Goal: Information Seeking & Learning: Learn about a topic

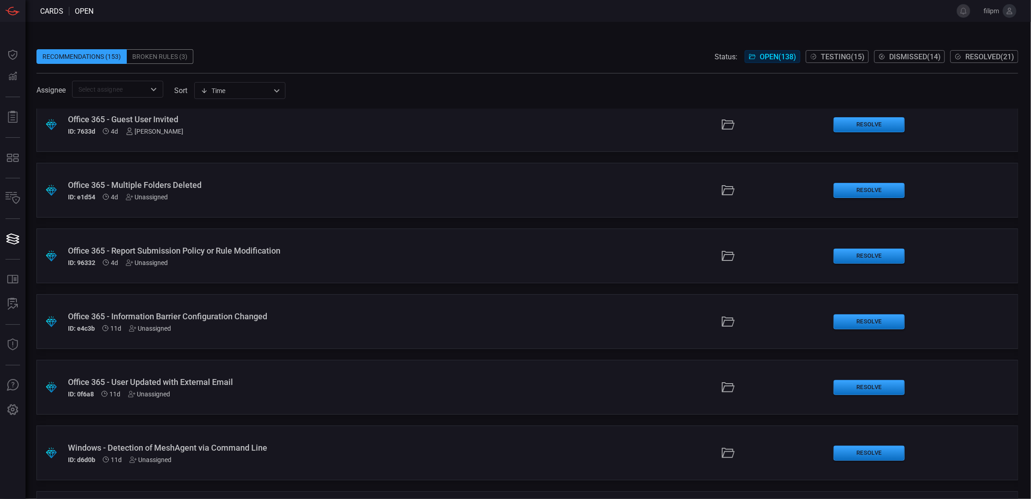
scroll to position [266, 0]
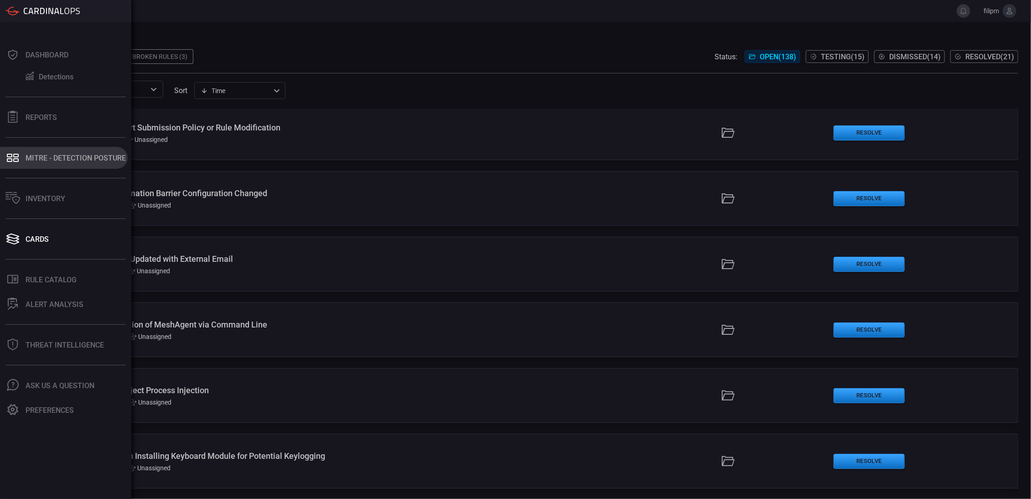
click at [63, 158] on div "MITRE - Detection Posture" at bounding box center [76, 158] width 100 height 9
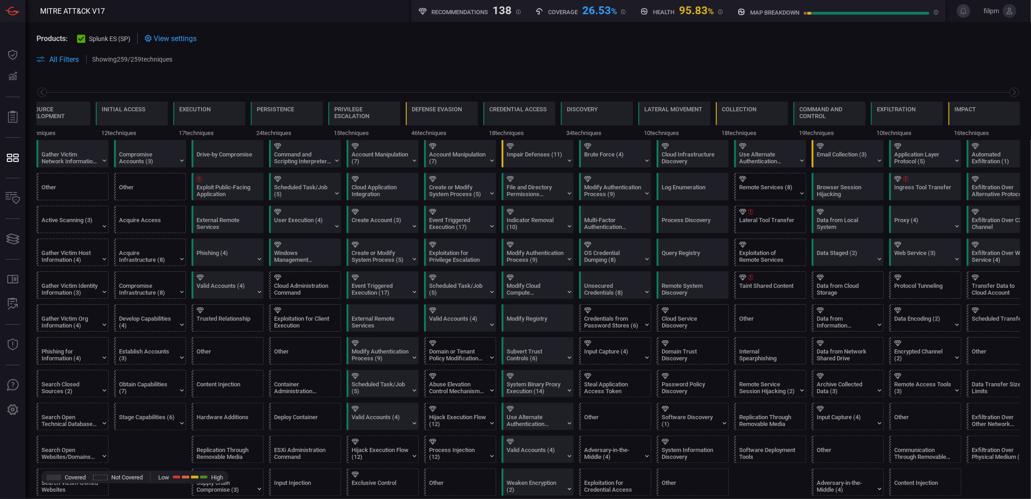
scroll to position [0, 98]
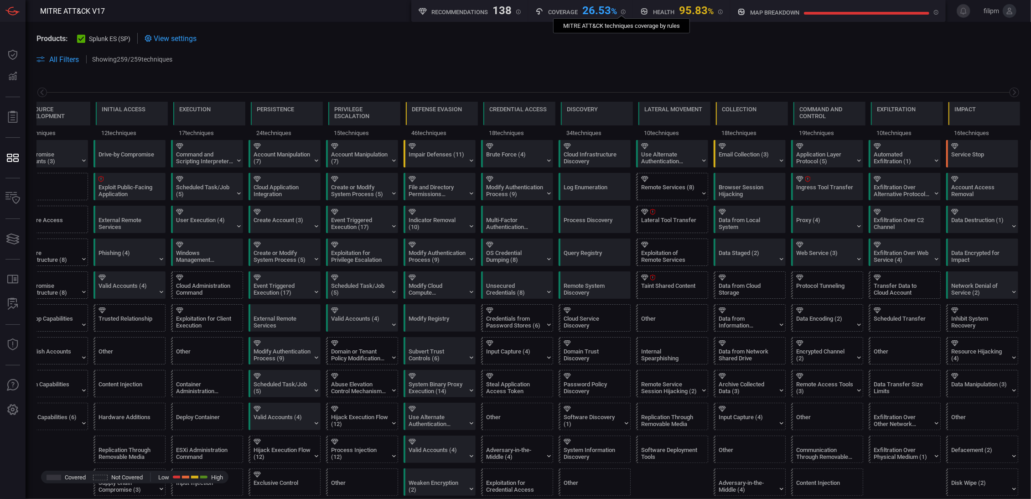
click at [624, 12] on icon at bounding box center [623, 12] width 5 height 5
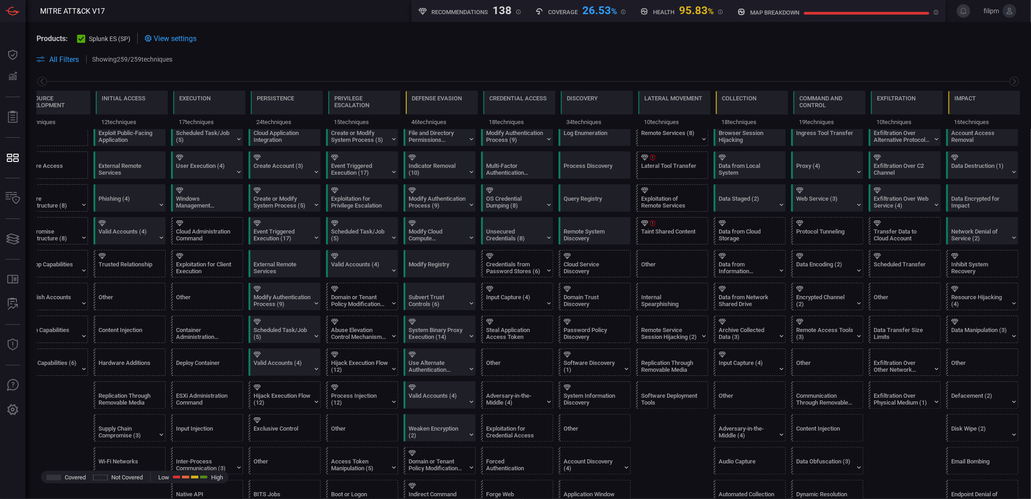
scroll to position [53, 0]
click at [651, 223] on icon at bounding box center [652, 225] width 5 height 6
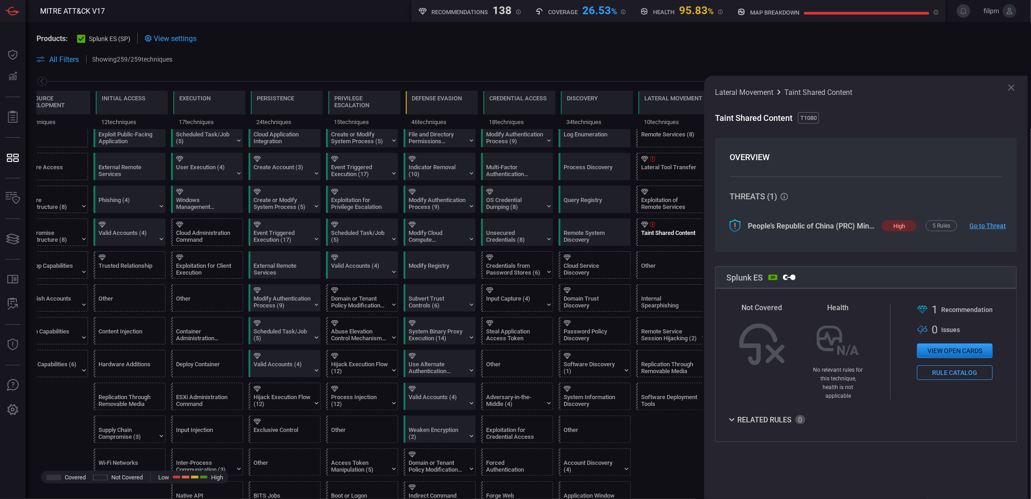
click at [979, 352] on button "View open cards" at bounding box center [955, 350] width 76 height 15
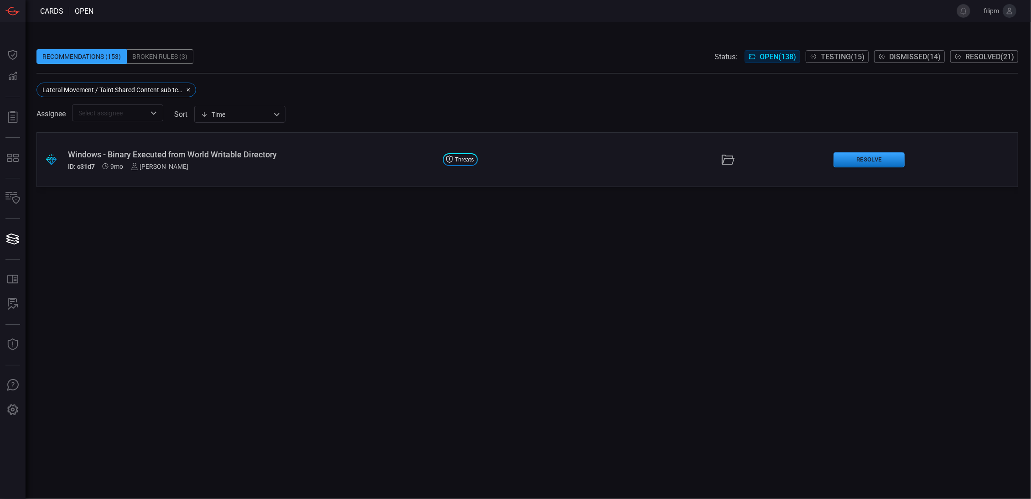
click at [231, 156] on div "Windows - Binary Executed from World Writable Directory" at bounding box center [252, 155] width 368 height 10
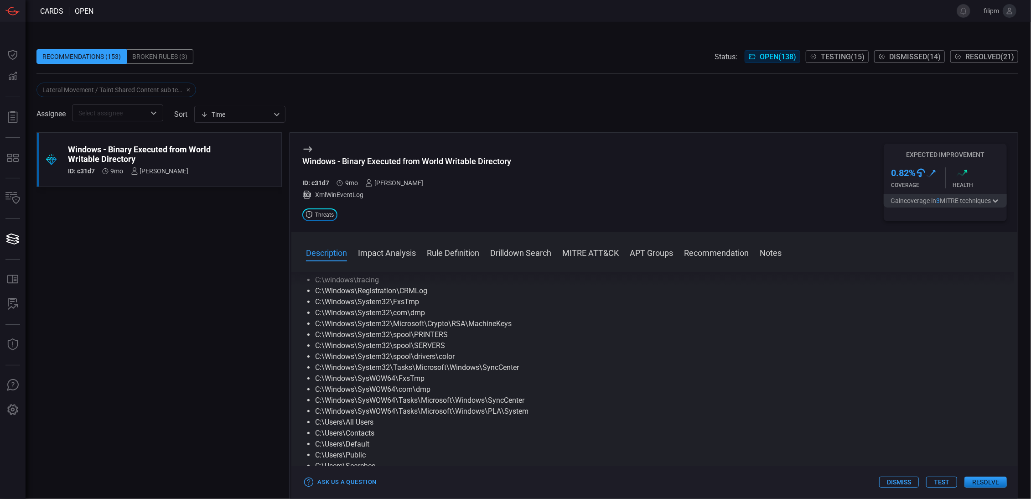
scroll to position [53, 0]
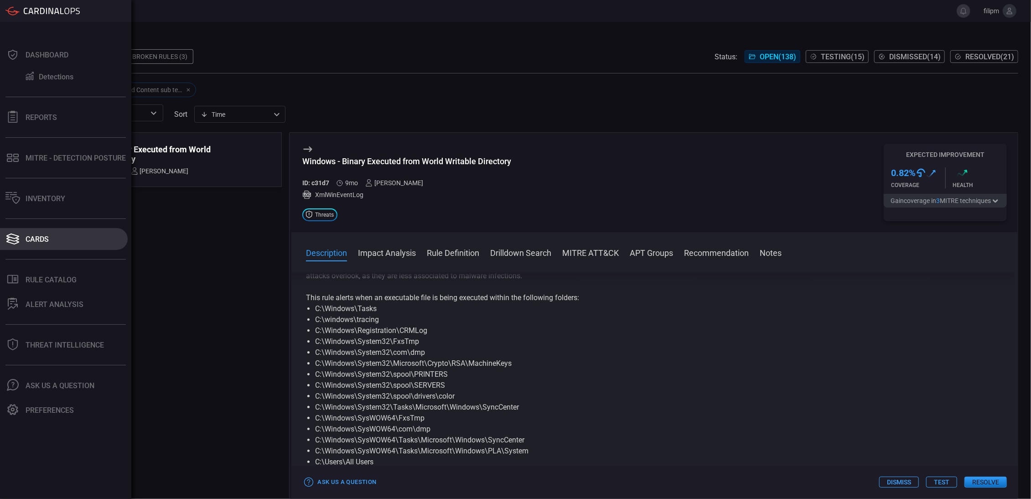
click at [31, 233] on button "Cards" at bounding box center [64, 239] width 128 height 22
click at [66, 155] on div "MITRE - Detection Posture" at bounding box center [76, 158] width 100 height 9
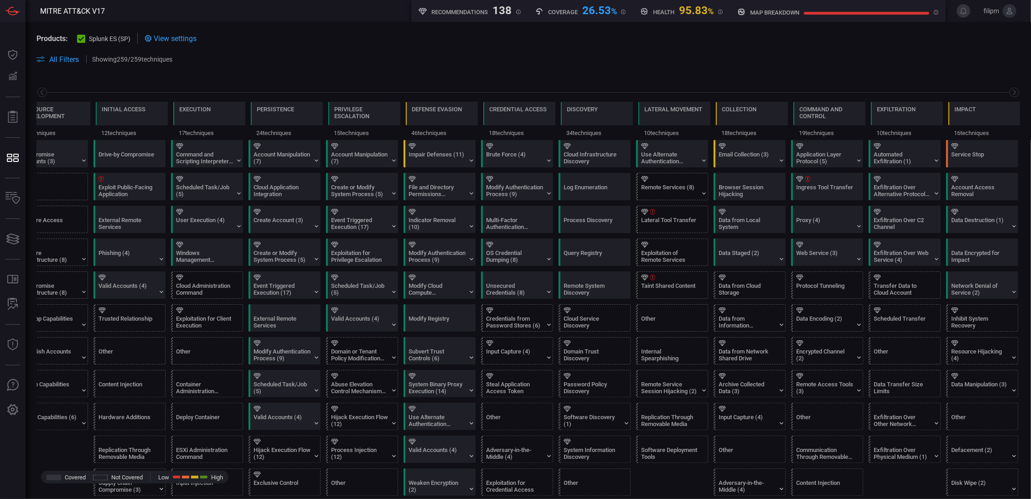
drag, startPoint x: 346, startPoint y: 68, endPoint x: 460, endPoint y: 67, distance: 114.5
drag, startPoint x: 460, startPoint y: 67, endPoint x: 234, endPoint y: 65, distance: 225.7
drag, startPoint x: 66, startPoint y: 440, endPoint x: 257, endPoint y: 427, distance: 192.0
drag, startPoint x: 333, startPoint y: 396, endPoint x: 306, endPoint y: 206, distance: 192.1
click at [744, 157] on div "Email Collection (3)" at bounding box center [747, 158] width 57 height 14
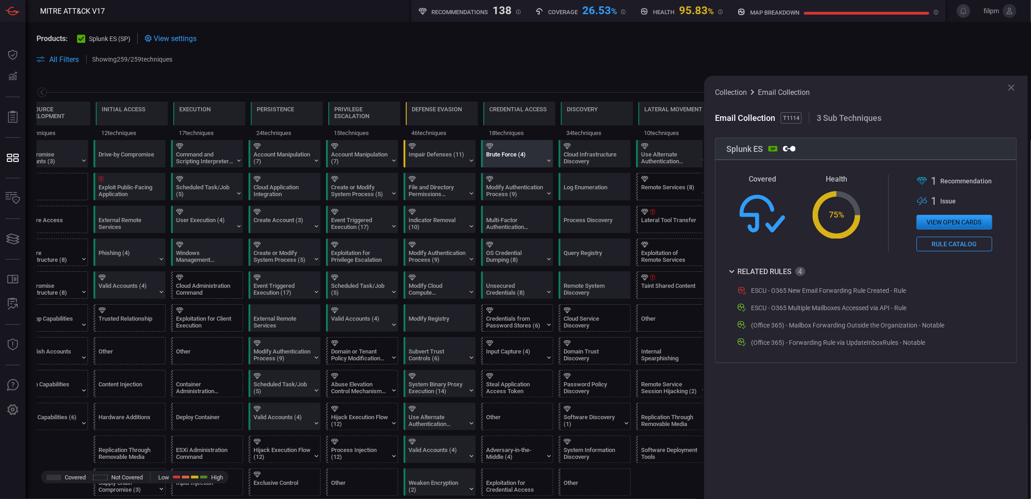
click at [513, 159] on div "Brute Force (4)" at bounding box center [514, 158] width 57 height 14
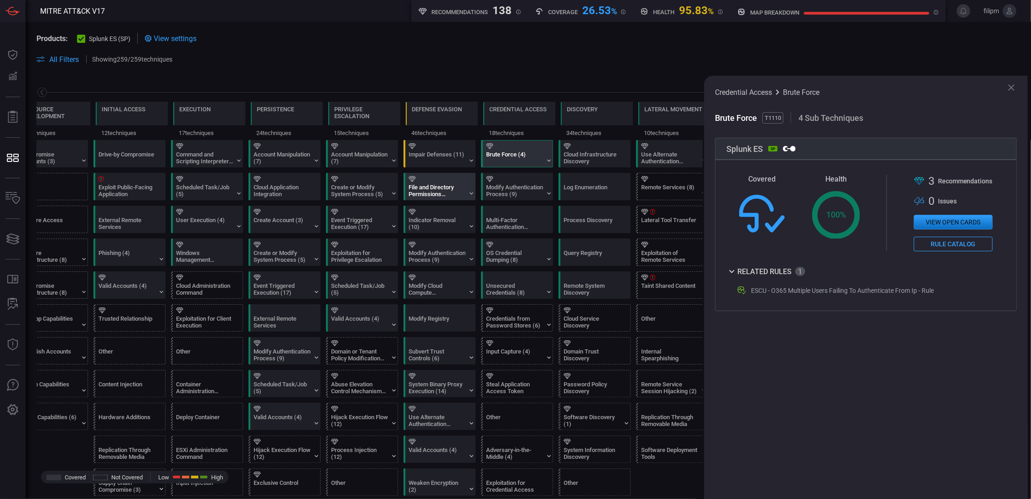
click at [437, 187] on div "File and Directory Permissions Modification (2)" at bounding box center [437, 191] width 57 height 14
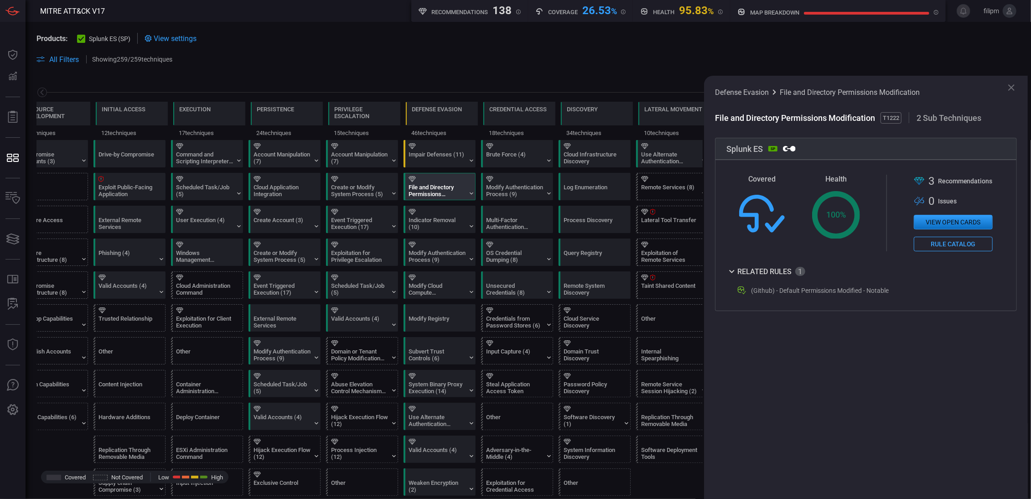
click at [975, 232] on div ".st0{fill-rule:evenodd;clip-rule:evenodd;fill:url(#suggest_mitre);} 3 Recommend…" at bounding box center [953, 213] width 79 height 77
click at [972, 223] on button "View open cards" at bounding box center [953, 222] width 79 height 15
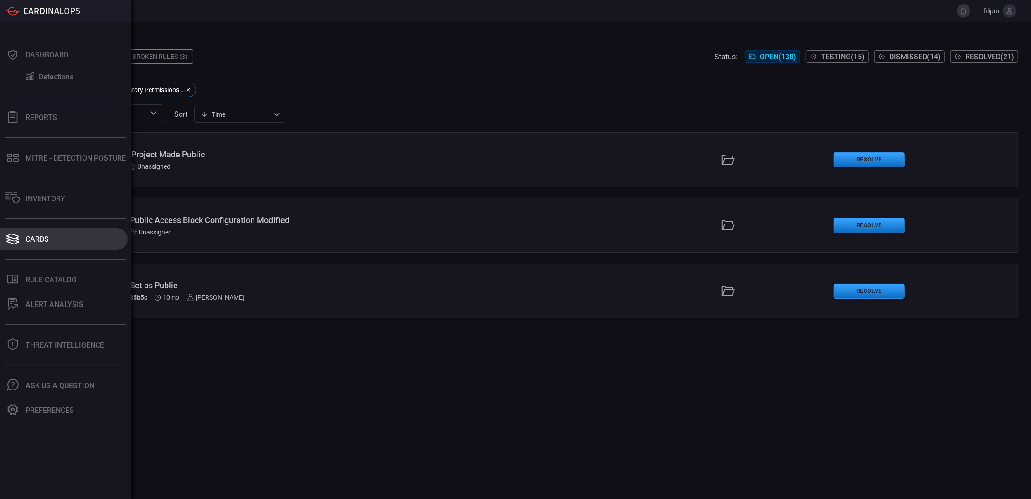
click at [60, 235] on button "Cards" at bounding box center [64, 239] width 128 height 22
click at [41, 241] on div "Cards" at bounding box center [37, 239] width 23 height 9
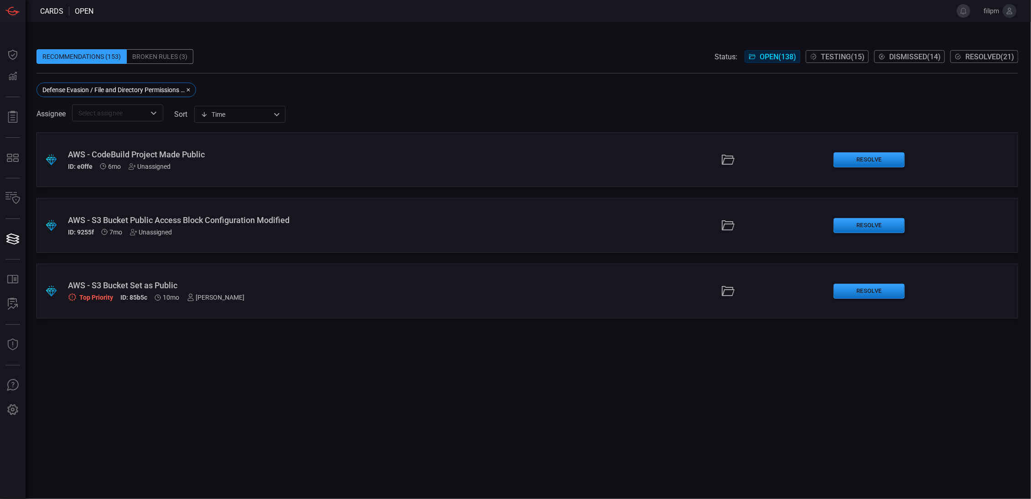
click at [191, 87] on button "button" at bounding box center [186, 89] width 11 height 11
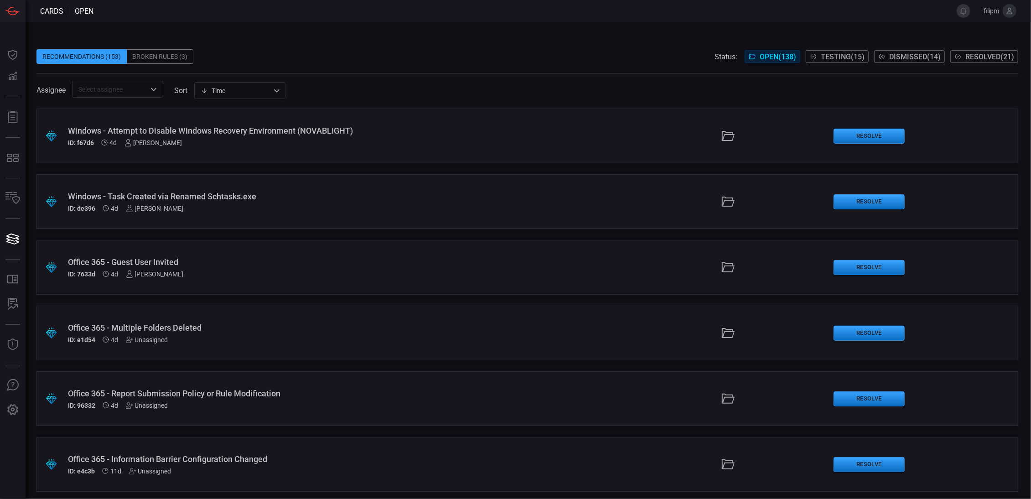
click at [357, 68] on span at bounding box center [527, 68] width 982 height 9
click at [787, 50] on div "Status: Open ( 138 ) Testing ( 15 ) Dismissed ( 14 ) Resolved ( 21 )" at bounding box center [867, 56] width 304 height 15
click at [830, 57] on span "Testing ( 15 )" at bounding box center [843, 56] width 44 height 9
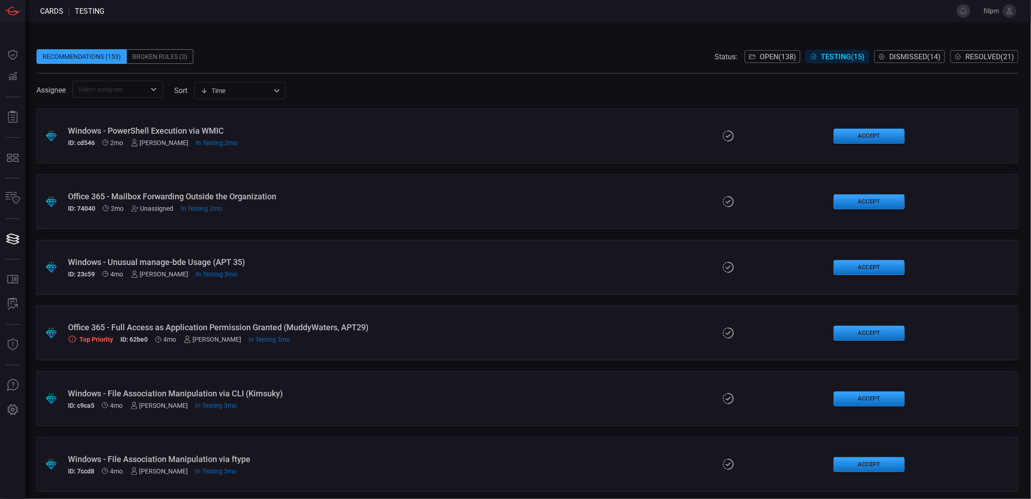
click at [776, 57] on span "Open ( 138 )" at bounding box center [778, 56] width 36 height 9
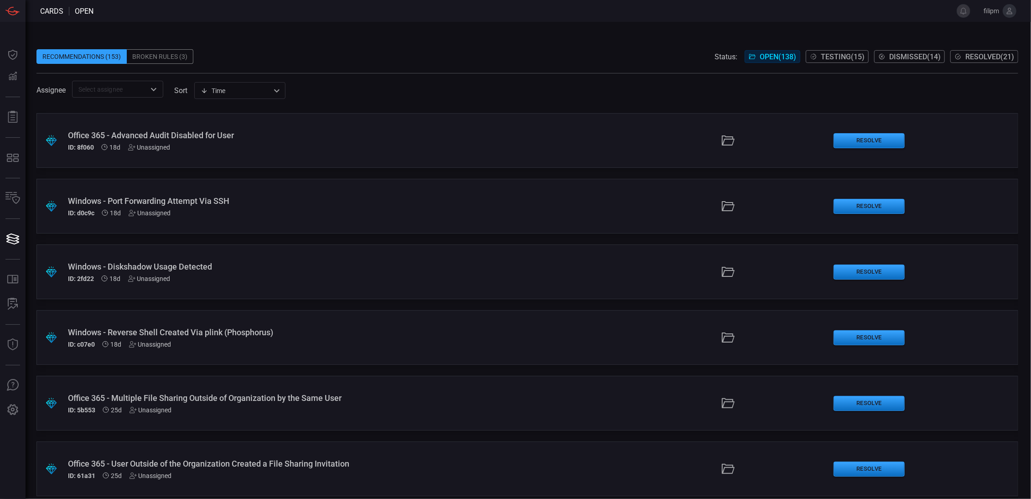
scroll to position [797, 0]
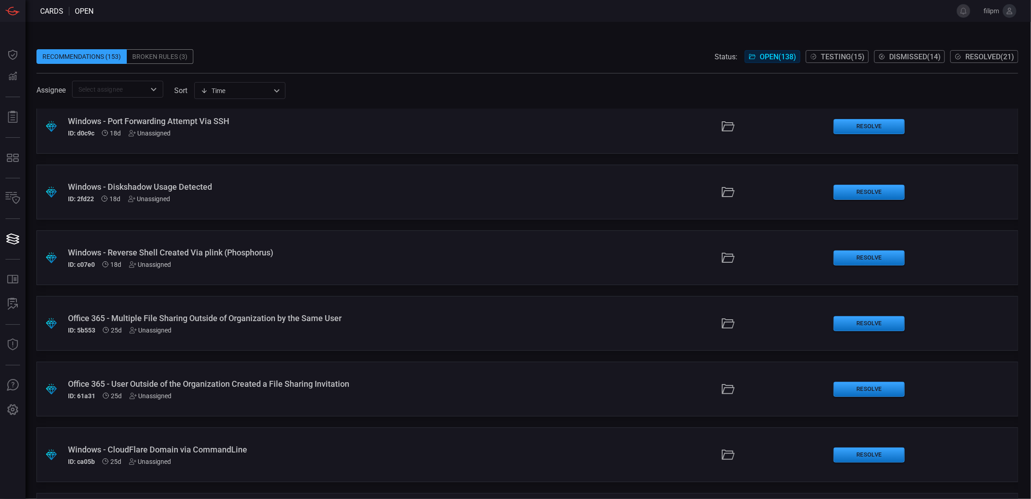
click at [238, 206] on div ".suggested_cards_icon{fill:url(#suggested_cards_icon);} Windows - Diskshadow Us…" at bounding box center [527, 192] width 982 height 55
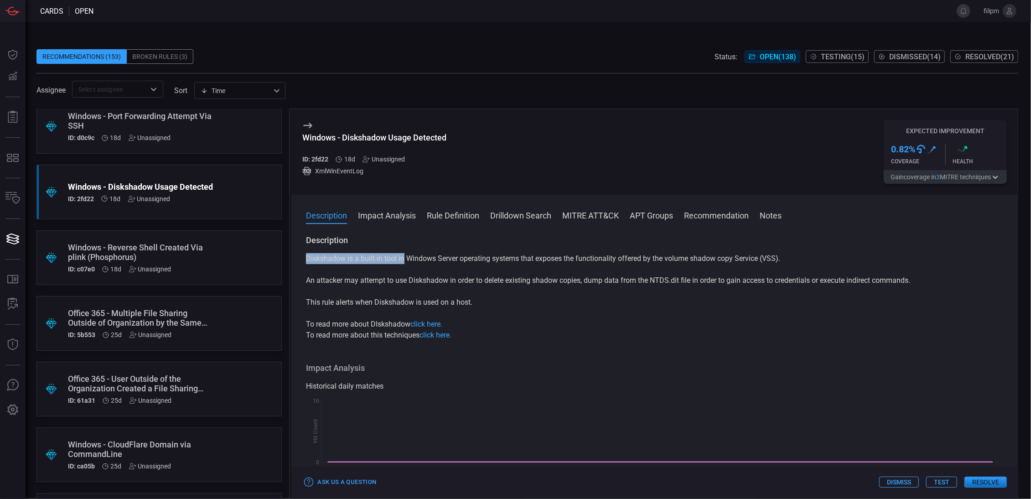
drag, startPoint x: 402, startPoint y: 259, endPoint x: 625, endPoint y: 270, distance: 223.3
click at [622, 268] on div "Diskshadow is a built-in tool in Windows Server operating systems that exposes …" at bounding box center [654, 297] width 697 height 88
click at [629, 276] on p "An attacker may attempt to use Diskshadow in order to delete existing shadow co…" at bounding box center [654, 280] width 697 height 11
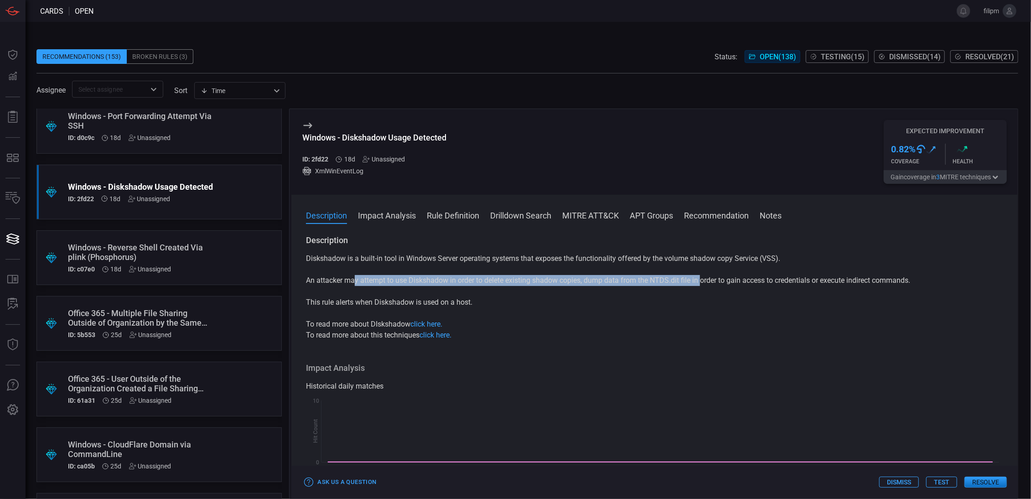
drag, startPoint x: 384, startPoint y: 285, endPoint x: 707, endPoint y: 280, distance: 322.4
click at [704, 279] on p "An attacker may attempt to use Diskshadow in order to delete existing shadow co…" at bounding box center [654, 280] width 697 height 11
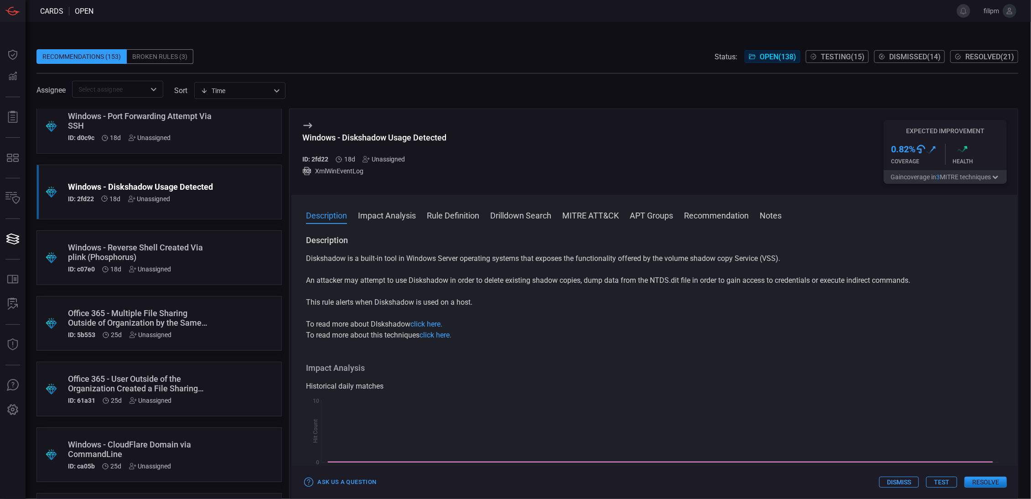
click at [708, 280] on p "An attacker may attempt to use Diskshadow in order to delete existing shadow co…" at bounding box center [654, 280] width 697 height 11
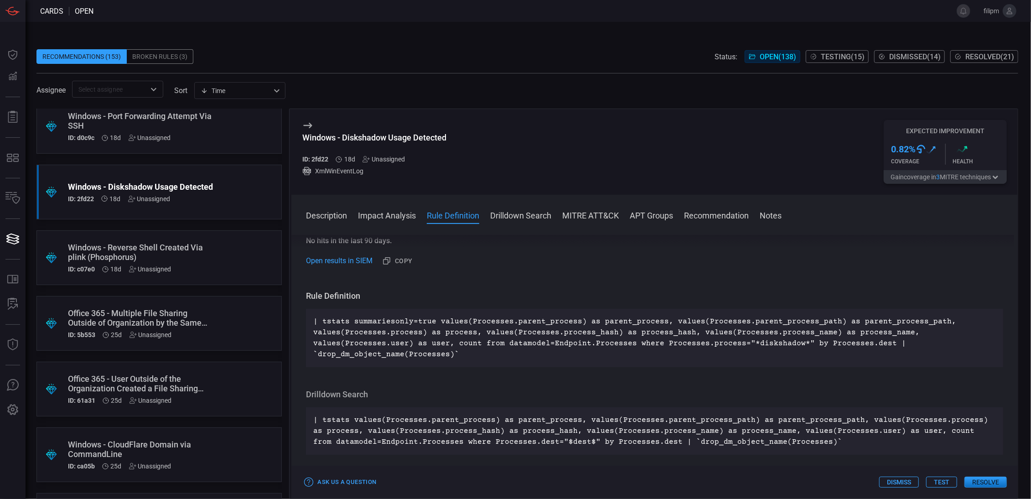
scroll to position [266, 0]
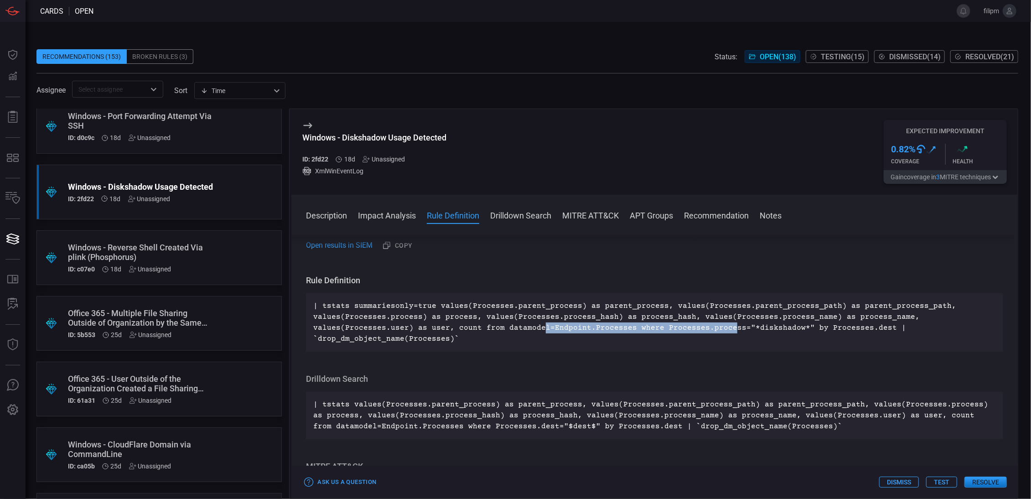
drag, startPoint x: 583, startPoint y: 322, endPoint x: 719, endPoint y: 329, distance: 136.5
click at [719, 329] on p "| tstats summariesonly=true values(Processes.parent_process) as parent_process,…" at bounding box center [654, 322] width 683 height 44
click at [720, 330] on p "| tstats summariesonly=true values(Processes.parent_process) as parent_process,…" at bounding box center [654, 322] width 683 height 44
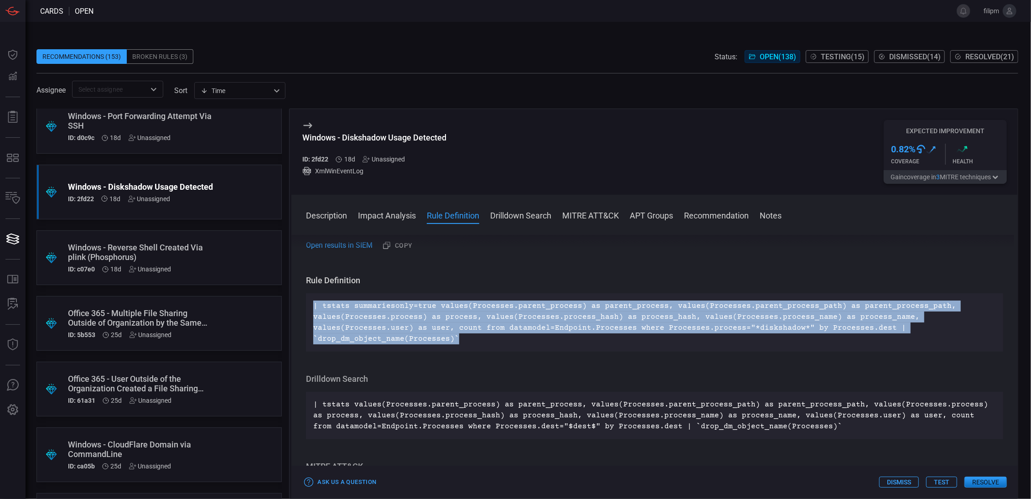
drag, startPoint x: 491, startPoint y: 343, endPoint x: 305, endPoint y: 297, distance: 191.2
click at [305, 297] on div "Description Diskshadow is a built-in tool in Windows Server operating systems t…" at bounding box center [654, 365] width 726 height 260
copy p "| tstats summariesonly=true values(Processes.parent_process) as parent_process,…"
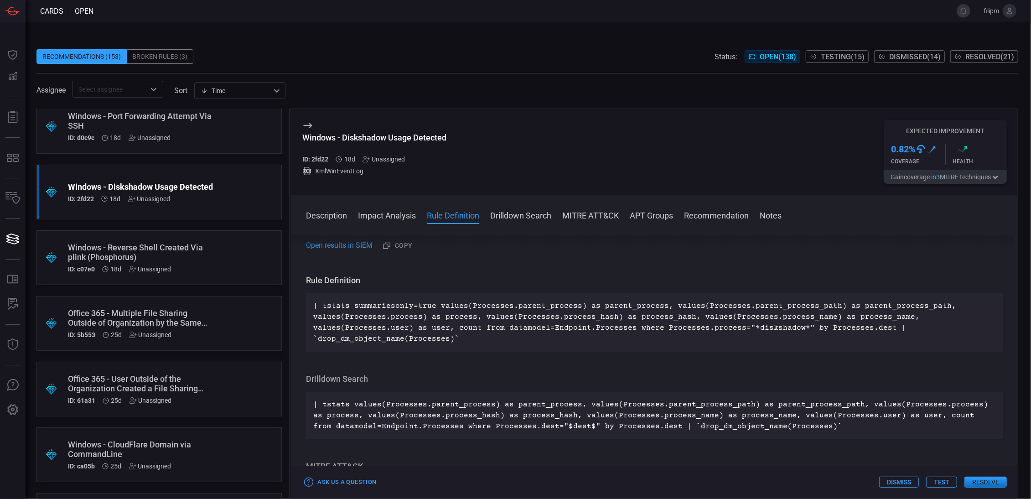
click at [191, 252] on div "Windows - Reverse Shell Created Via plink (Phosphorus)" at bounding box center [142, 252] width 148 height 19
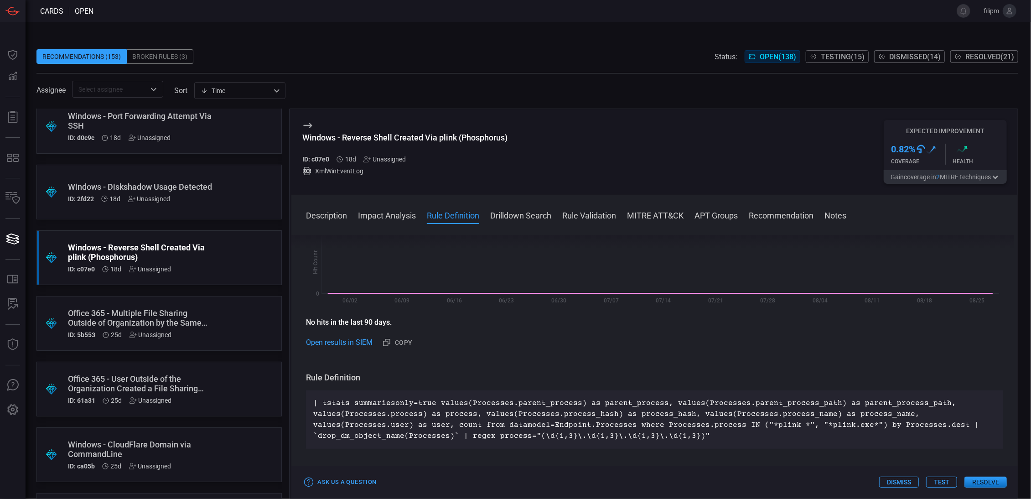
scroll to position [266, 0]
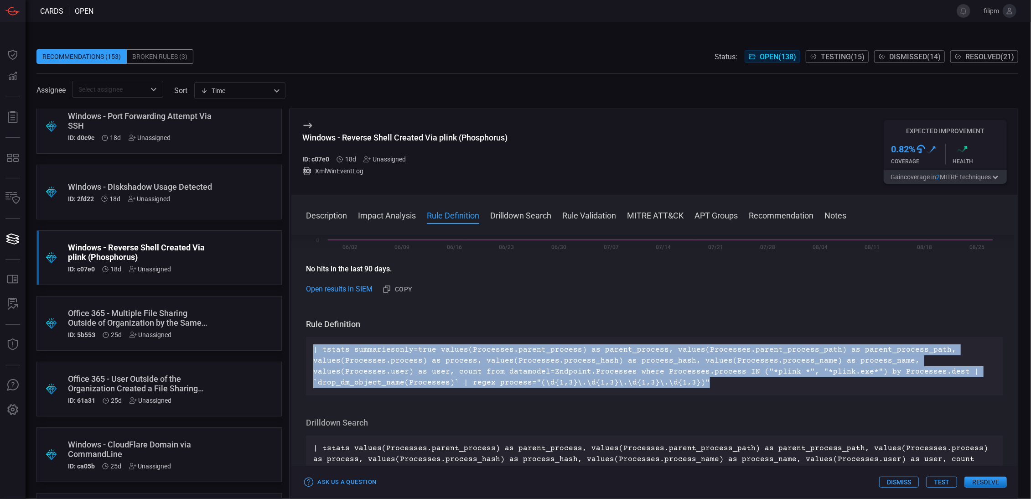
drag, startPoint x: 640, startPoint y: 386, endPoint x: 309, endPoint y: 352, distance: 332.8
click at [309, 352] on div "| tstats summariesonly=true values(Processes.parent_process) as parent_process,…" at bounding box center [654, 366] width 697 height 58
drag, startPoint x: 328, startPoint y: 352, endPoint x: 339, endPoint y: 352, distance: 11.4
copy p "| tstats summariesonly=true values(Processes.parent_process) as parent_process,…"
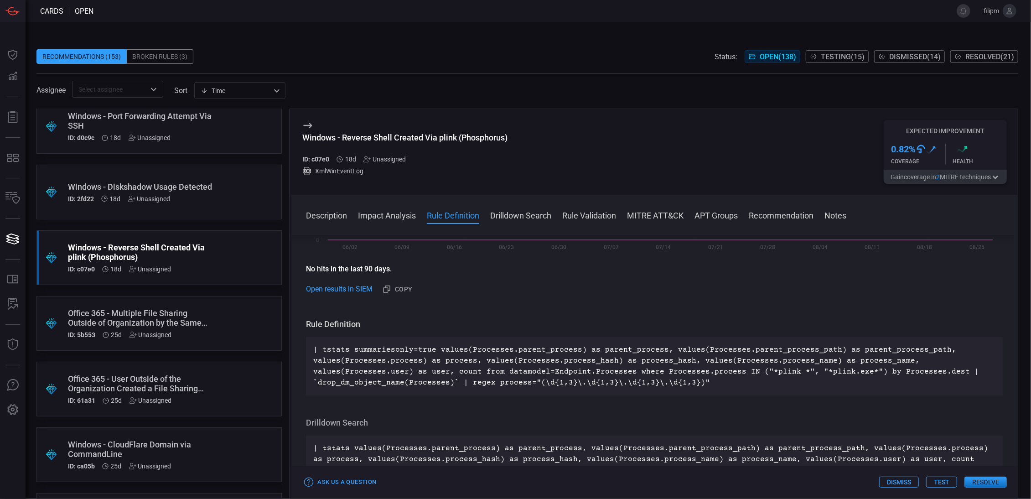
click at [575, 323] on h3 "Rule Definition" at bounding box center [654, 324] width 697 height 11
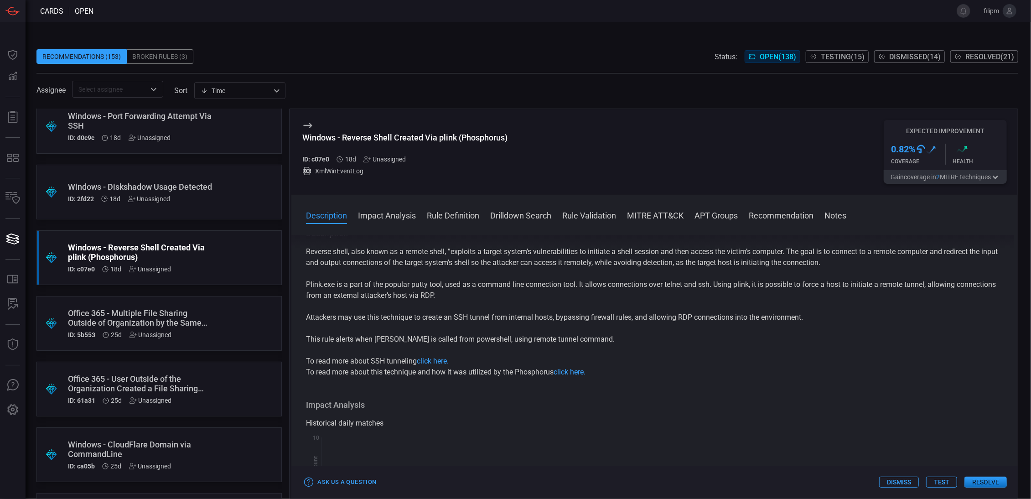
scroll to position [0, 0]
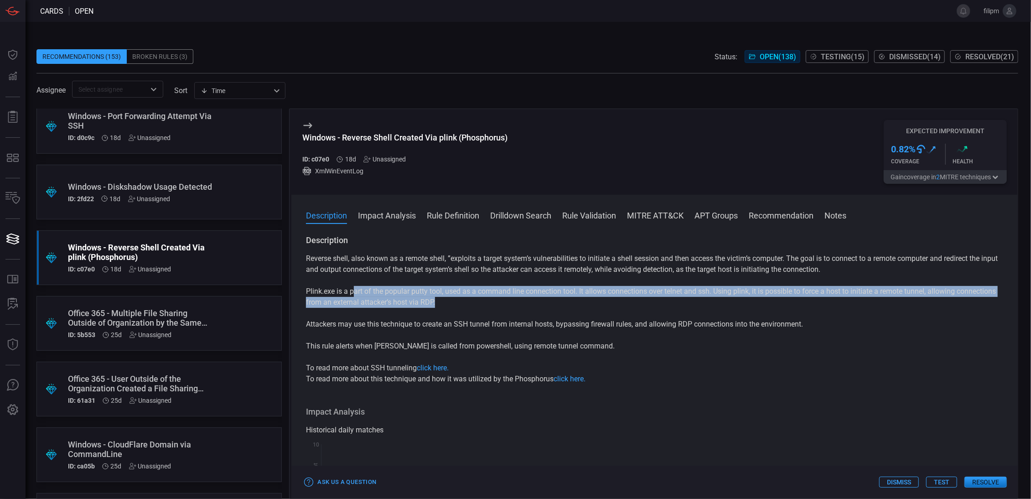
drag, startPoint x: 381, startPoint y: 294, endPoint x: 652, endPoint y: 264, distance: 273.3
click at [689, 299] on p "Plink.exe is a part of the popular putty tool, used as a command line connectio…" at bounding box center [654, 297] width 697 height 22
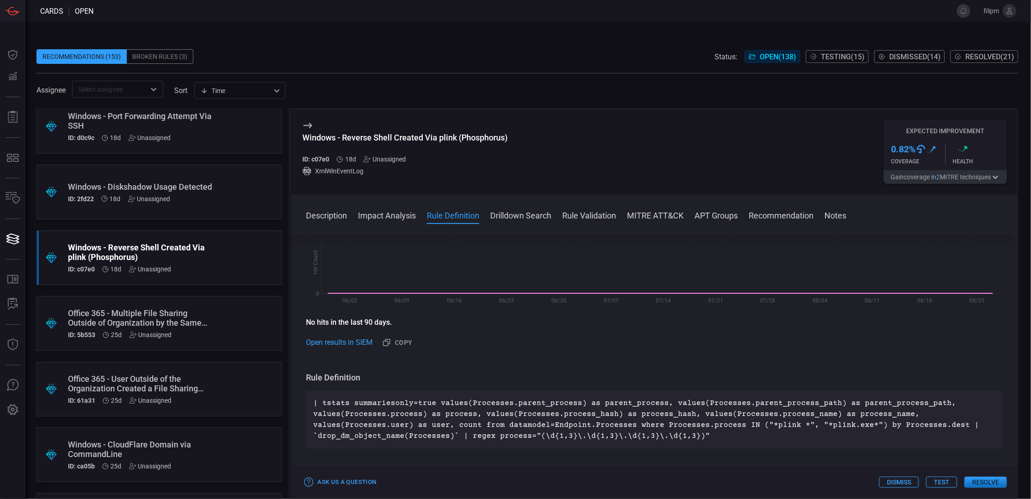
scroll to position [319, 0]
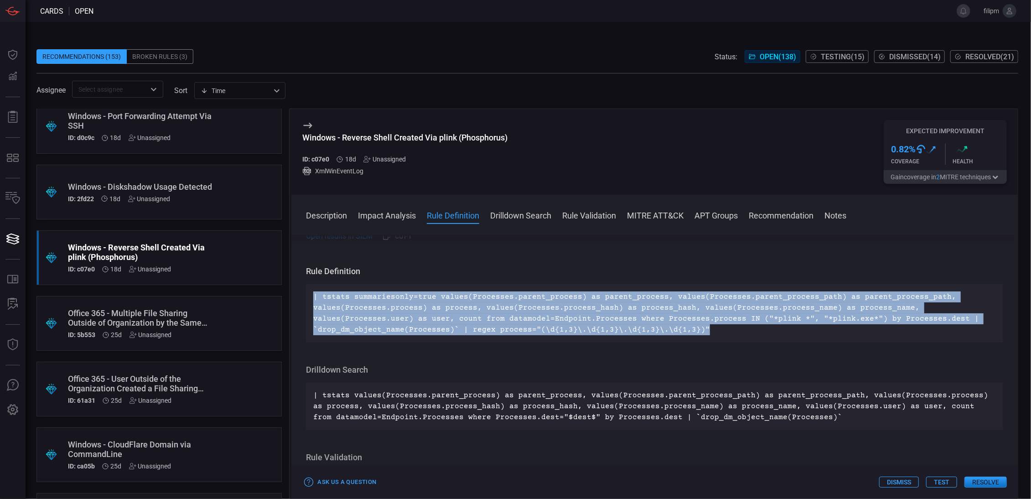
drag, startPoint x: 707, startPoint y: 326, endPoint x: 321, endPoint y: 297, distance: 387.3
click at [307, 295] on div "| tstats summariesonly=true values(Processes.parent_process) as parent_process,…" at bounding box center [654, 313] width 697 height 58
copy p "| tstats summariesonly=true values(Processes.parent_process) as parent_process,…"
